Goal: Transaction & Acquisition: Purchase product/service

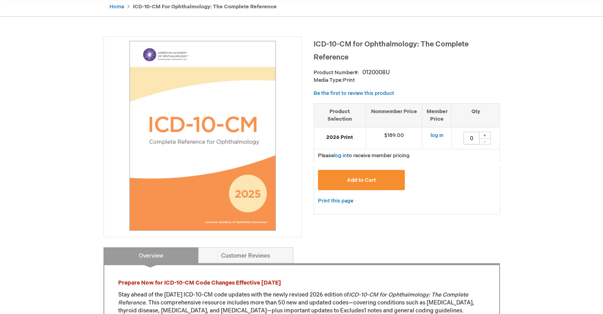
scroll to position [79, 0]
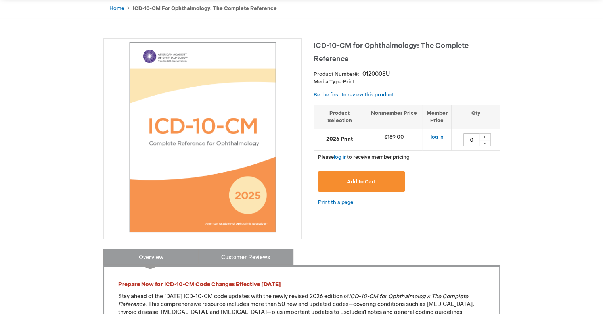
click at [236, 251] on link "Customer Reviews" at bounding box center [245, 257] width 95 height 16
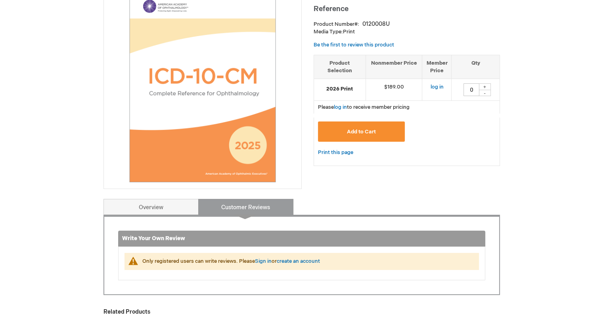
scroll to position [0, 0]
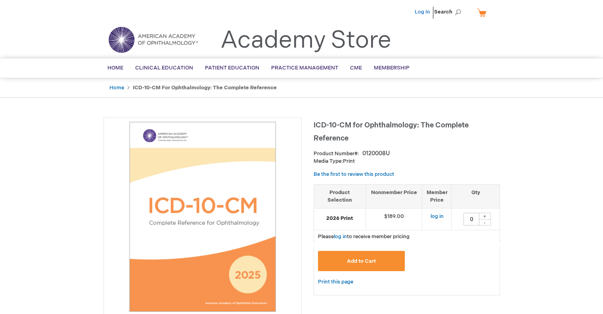
click at [421, 11] on link "Log In" at bounding box center [422, 12] width 15 height 6
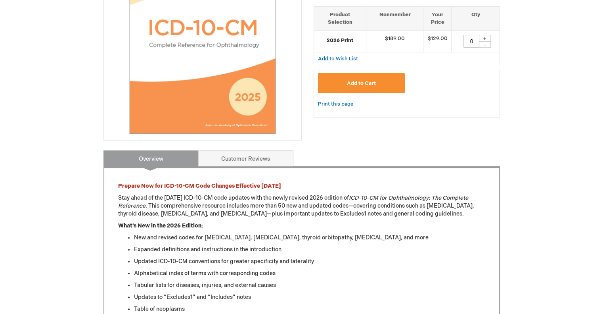
scroll to position [79, 0]
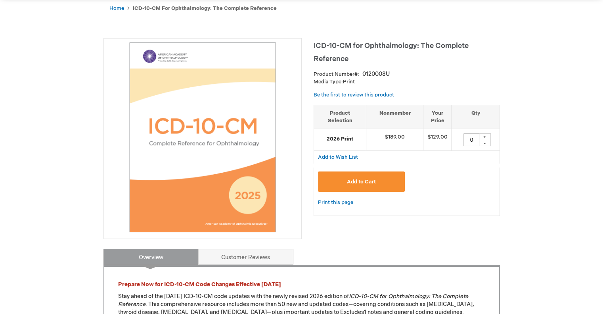
click at [362, 180] on span "Add to Cart" at bounding box center [361, 181] width 29 height 6
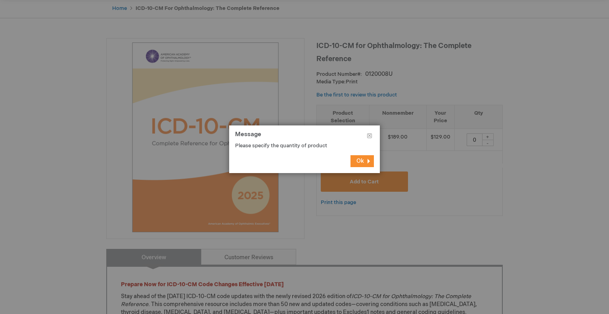
click at [369, 163] on button "Ok" at bounding box center [361, 161] width 23 height 12
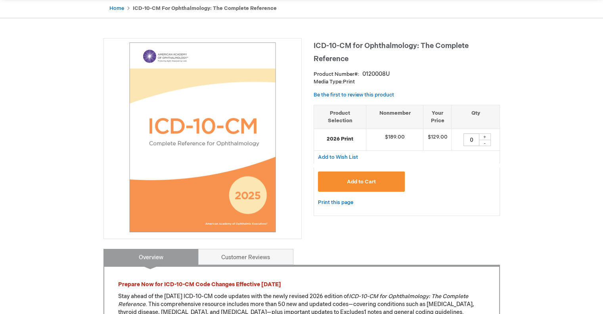
click at [486, 137] on div "+" at bounding box center [485, 136] width 12 height 7
type input "2"
click at [343, 184] on button "Add to Cart" at bounding box center [361, 181] width 87 height 20
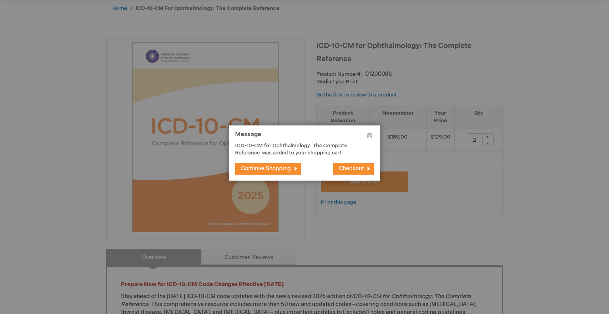
click at [265, 166] on span "Continue Shopping" at bounding box center [266, 168] width 50 height 7
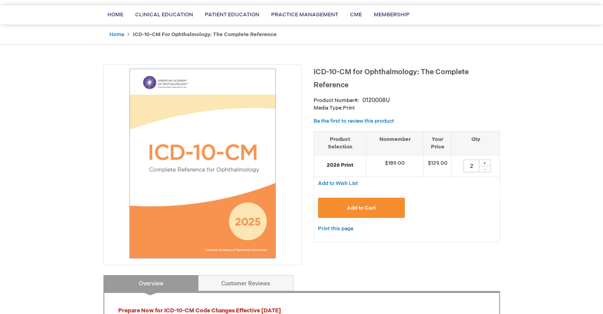
scroll to position [0, 0]
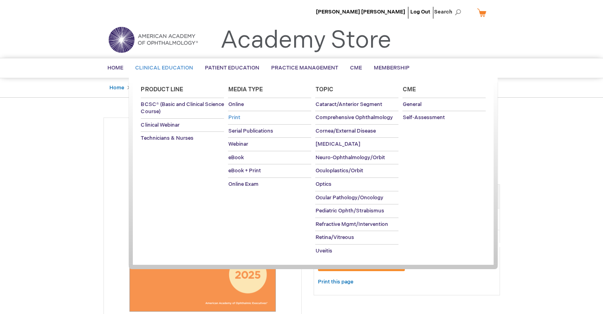
click at [236, 118] on span "Print" at bounding box center [234, 117] width 12 height 6
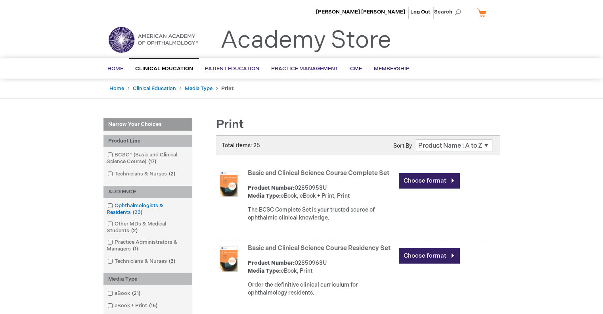
click at [139, 202] on link "Ophthalmologists & Residents 23 items" at bounding box center [147, 209] width 85 height 14
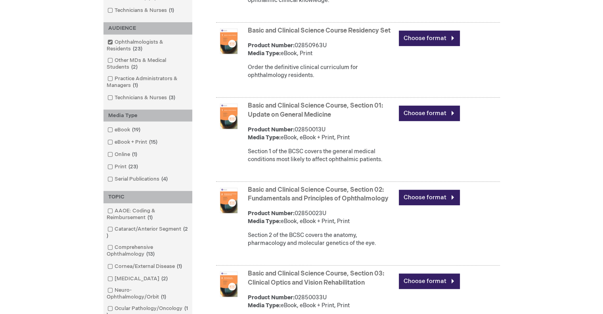
scroll to position [278, 0]
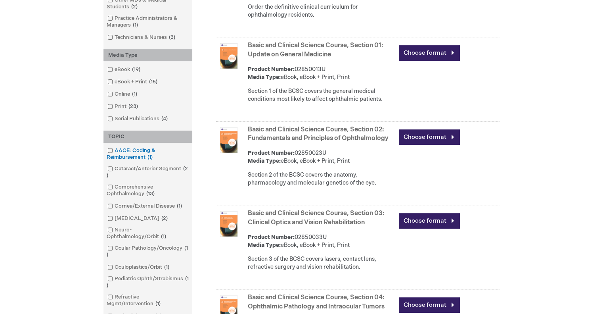
click at [124, 153] on link "AAOE: Coding & Reimbursement 1 item" at bounding box center [147, 154] width 85 height 14
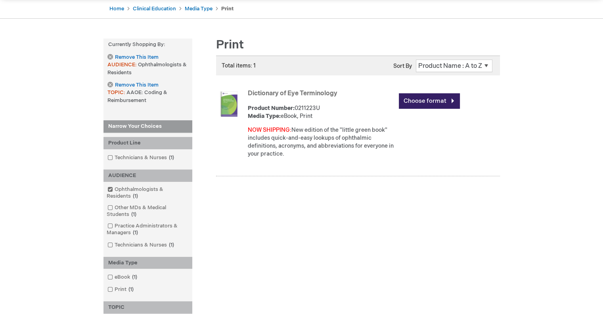
scroll to position [79, 0]
click at [111, 55] on link "Remove This Item" at bounding box center [132, 57] width 51 height 7
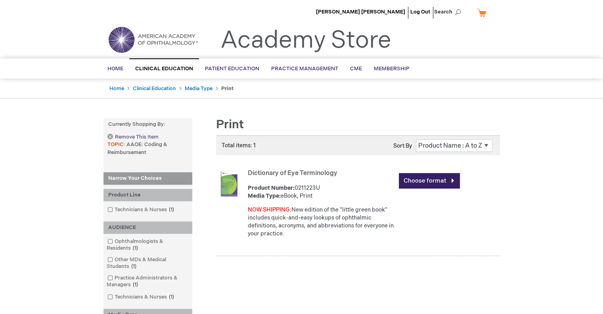
click at [112, 134] on link "Remove This Item" at bounding box center [132, 137] width 51 height 7
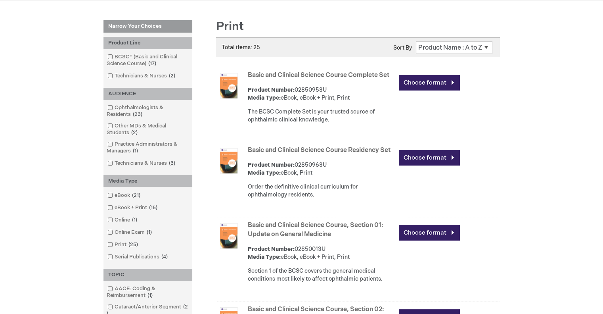
scroll to position [79, 0]
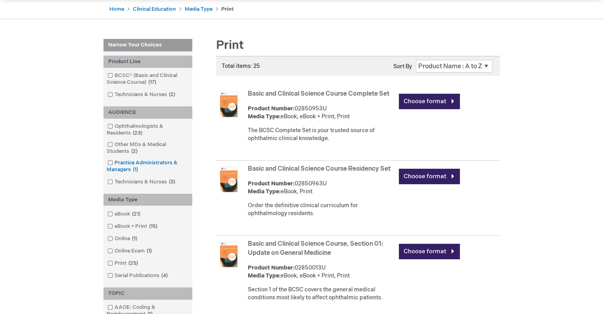
click at [162, 164] on link "Practice Administrators & Managers 1 item" at bounding box center [147, 166] width 85 height 14
click at [152, 125] on link "Ophthalmologists & Residents 23 items" at bounding box center [147, 130] width 85 height 14
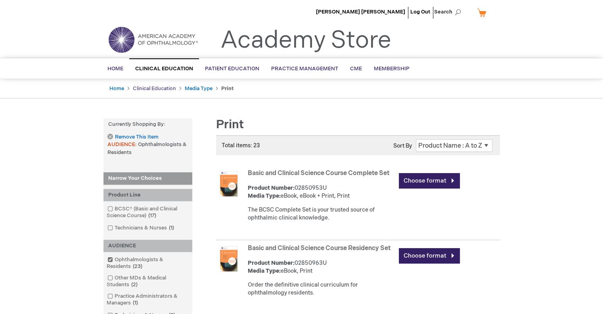
click at [154, 89] on link "Clinical Education" at bounding box center [154, 88] width 43 height 6
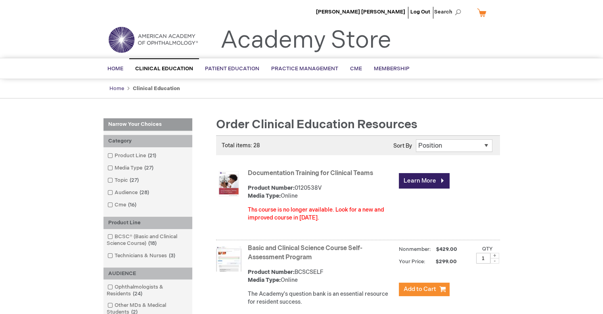
click at [115, 88] on link "Home" at bounding box center [116, 88] width 15 height 6
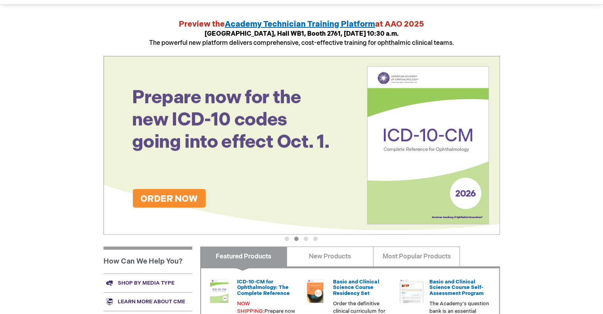
scroll to position [79, 0]
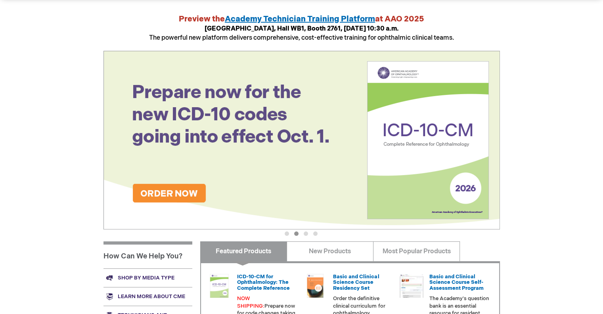
click at [170, 190] on img at bounding box center [301, 140] width 396 height 178
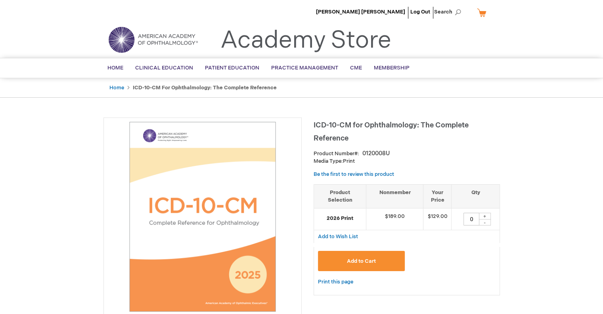
click at [485, 215] on div "+" at bounding box center [485, 215] width 12 height 7
click at [486, 216] on div "+" at bounding box center [485, 215] width 12 height 7
type input "2"
click at [366, 257] on button "Add to Cart" at bounding box center [361, 261] width 87 height 20
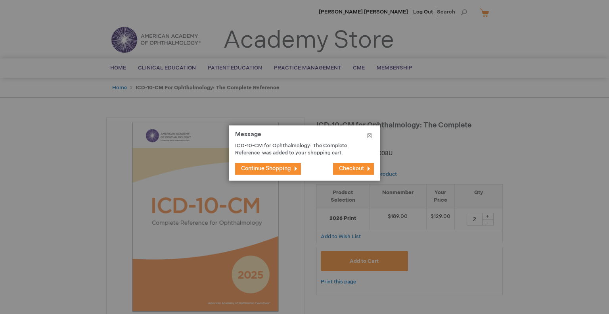
click at [289, 169] on span "Continue Shopping" at bounding box center [266, 168] width 50 height 7
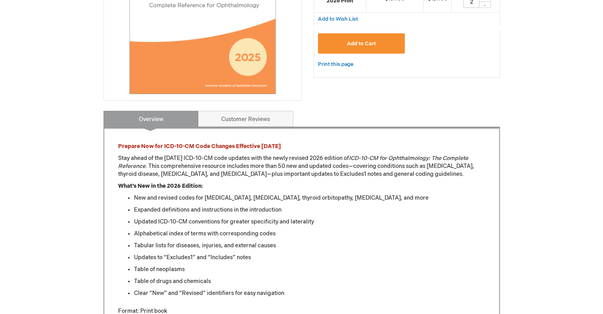
scroll to position [198, 0]
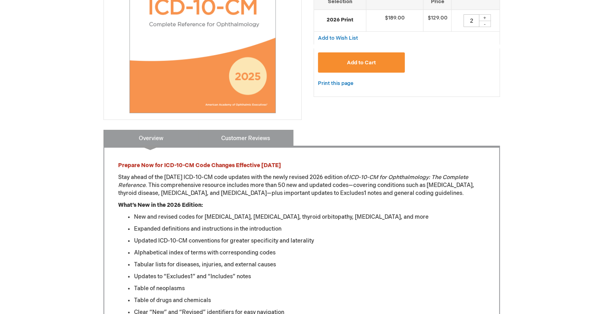
click at [257, 136] on link "Customer Reviews" at bounding box center [245, 138] width 95 height 16
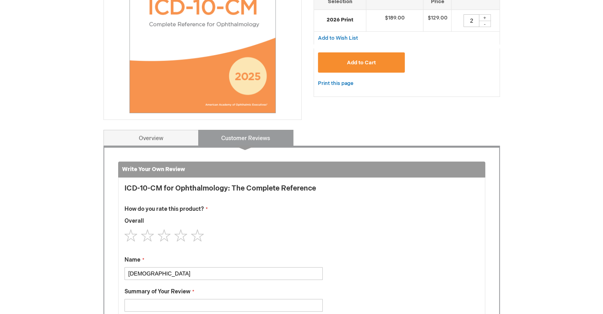
scroll to position [327, 0]
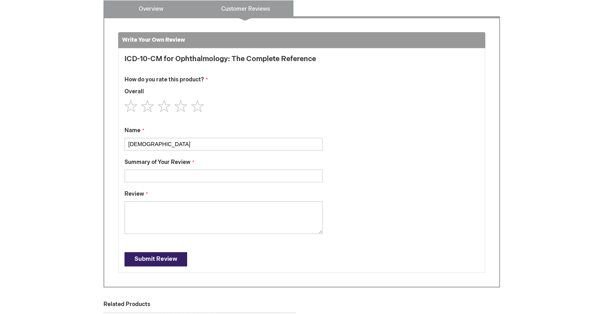
click at [159, 10] on link "Overview" at bounding box center [150, 8] width 95 height 16
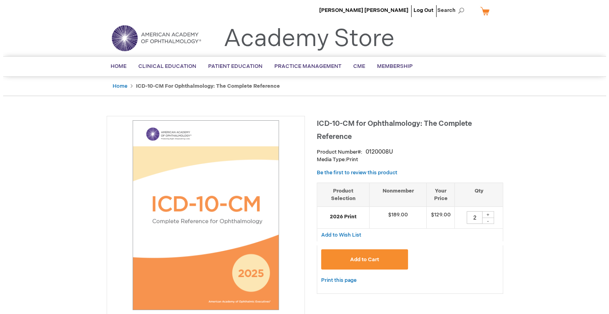
scroll to position [0, 0]
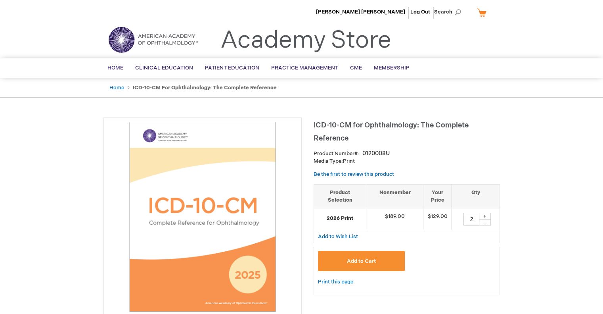
click at [360, 261] on span "Add to Cart" at bounding box center [361, 261] width 29 height 6
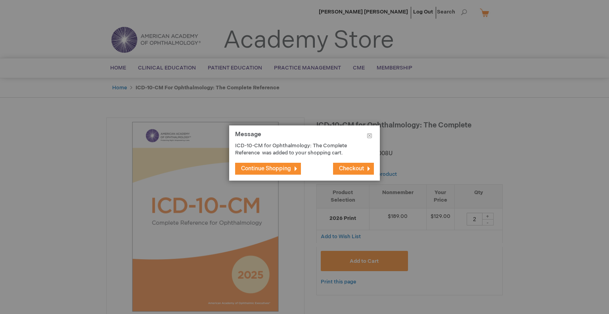
click at [357, 163] on button "Checkout" at bounding box center [353, 169] width 41 height 12
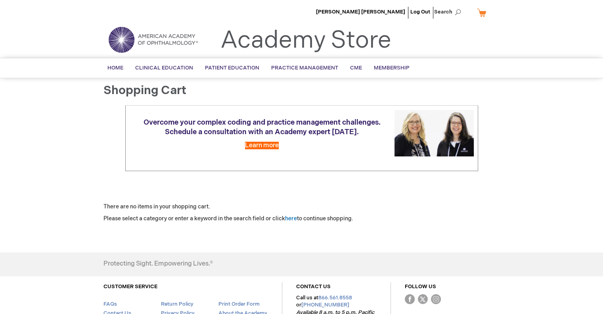
click at [480, 11] on link "My Cart" at bounding box center [484, 13] width 19 height 14
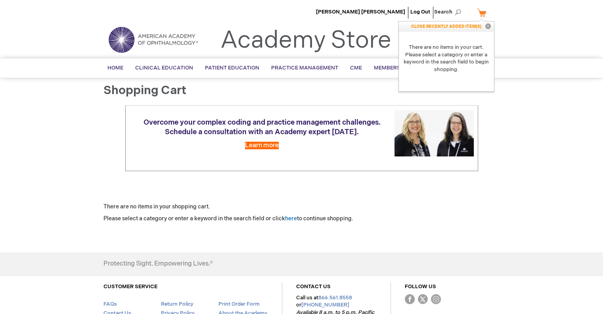
click at [488, 27] on button "Close" at bounding box center [488, 26] width 12 height 10
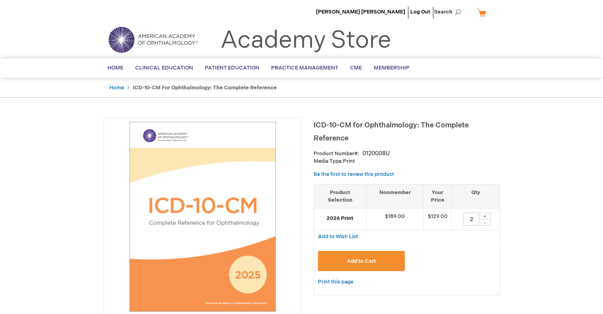
click at [358, 258] on span "Add to Cart" at bounding box center [361, 261] width 29 height 6
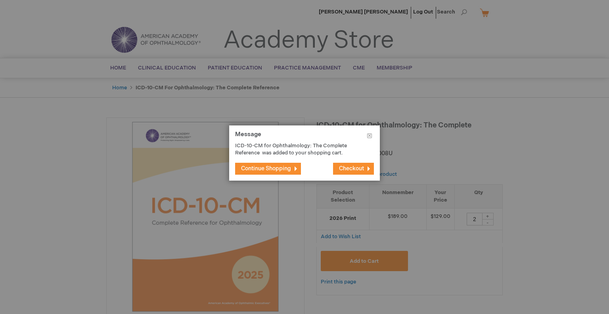
click at [362, 168] on span "Checkout" at bounding box center [351, 168] width 25 height 7
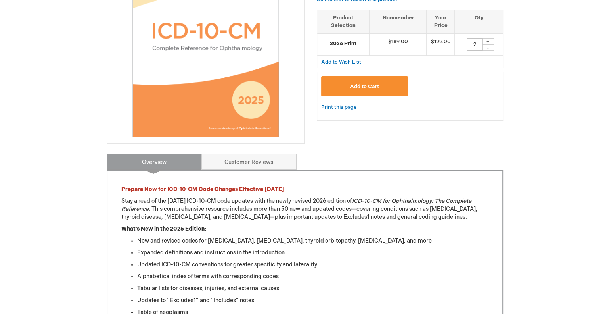
scroll to position [144, 0]
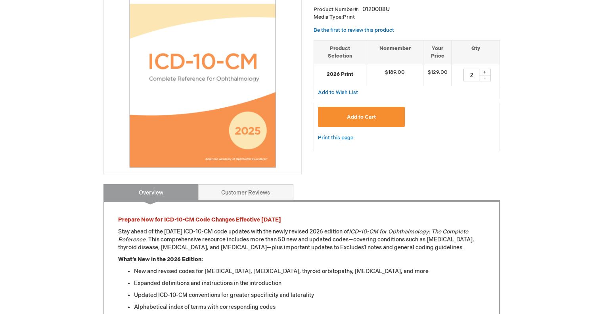
click at [356, 115] on span "Add to Cart" at bounding box center [361, 117] width 29 height 6
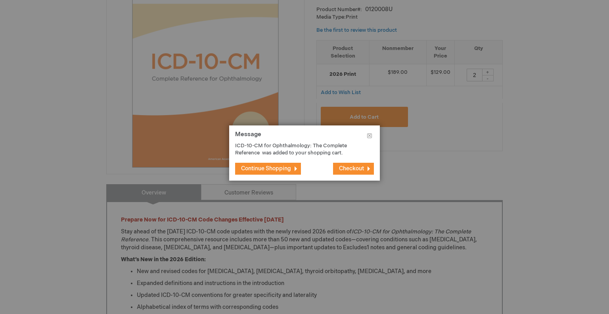
click at [343, 169] on span "Checkout" at bounding box center [351, 168] width 25 height 7
